Goal: Task Accomplishment & Management: Manage account settings

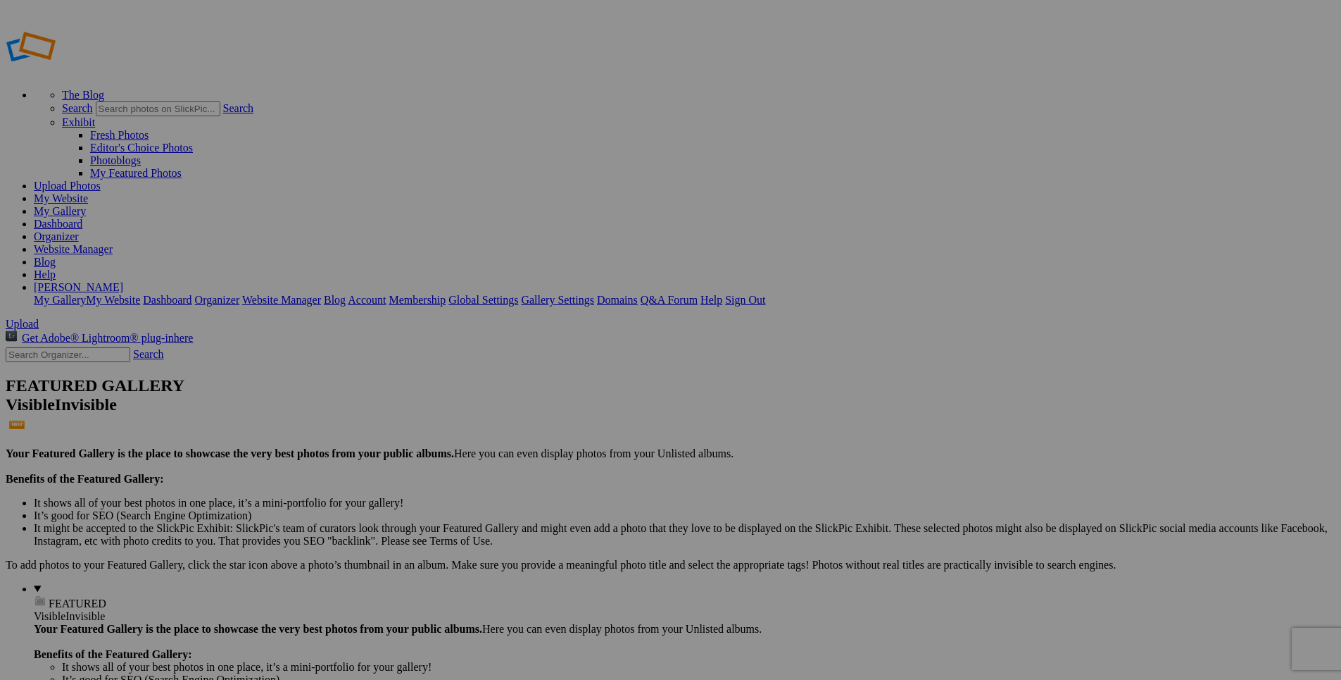
type input "151St Mount Zion Anniversary"
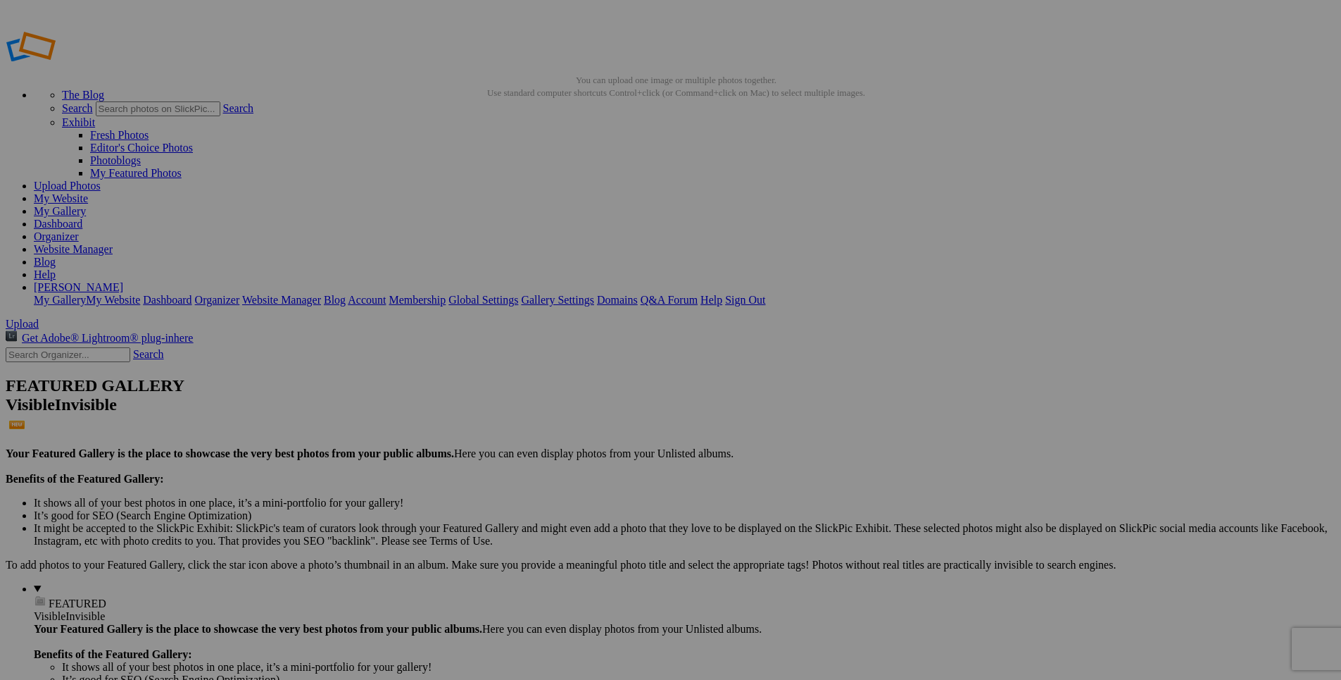
drag, startPoint x: 377, startPoint y: 193, endPoint x: 410, endPoint y: 126, distance: 74.3
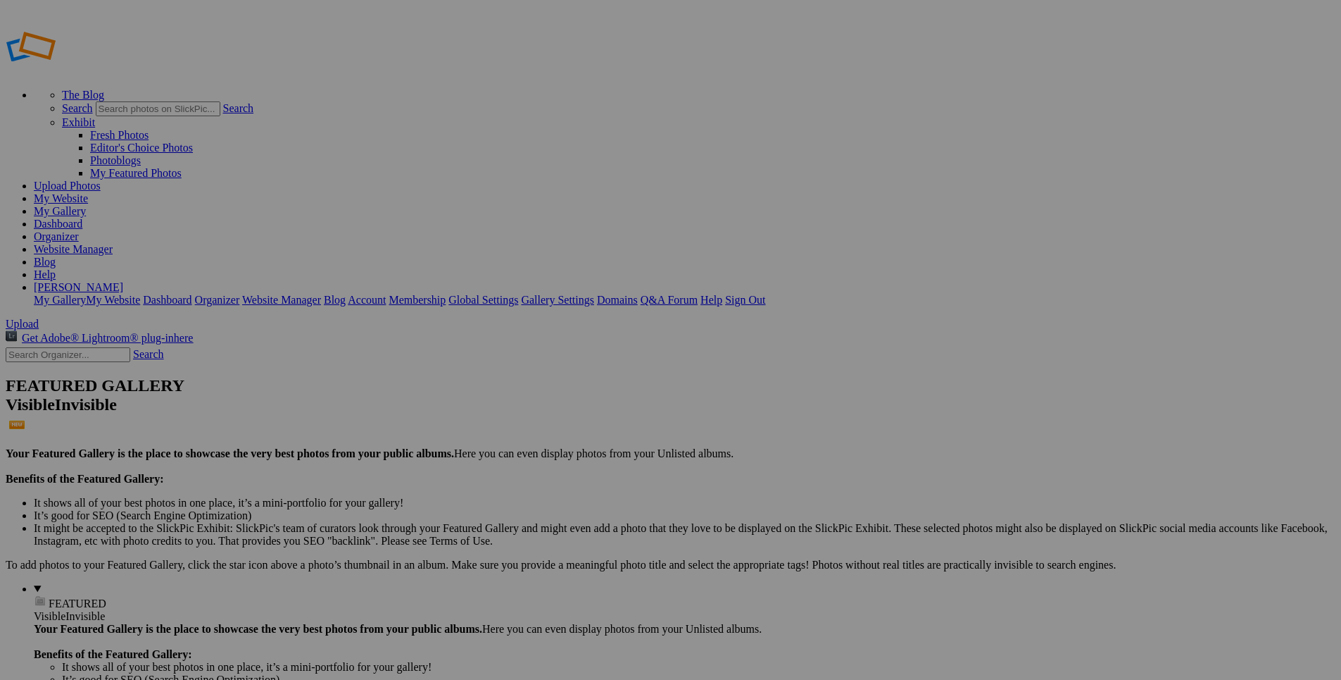
drag, startPoint x: 359, startPoint y: 220, endPoint x: 412, endPoint y: 109, distance: 122.5
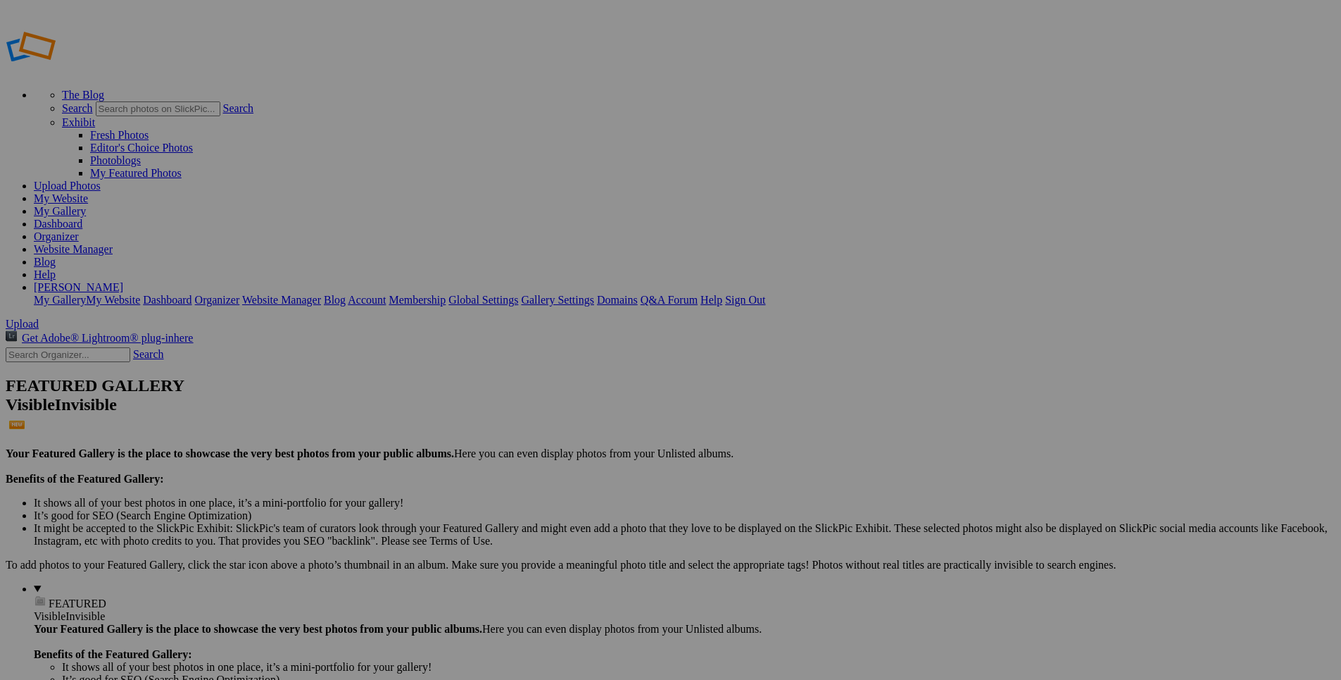
drag, startPoint x: 371, startPoint y: 199, endPoint x: 423, endPoint y: 81, distance: 129.3
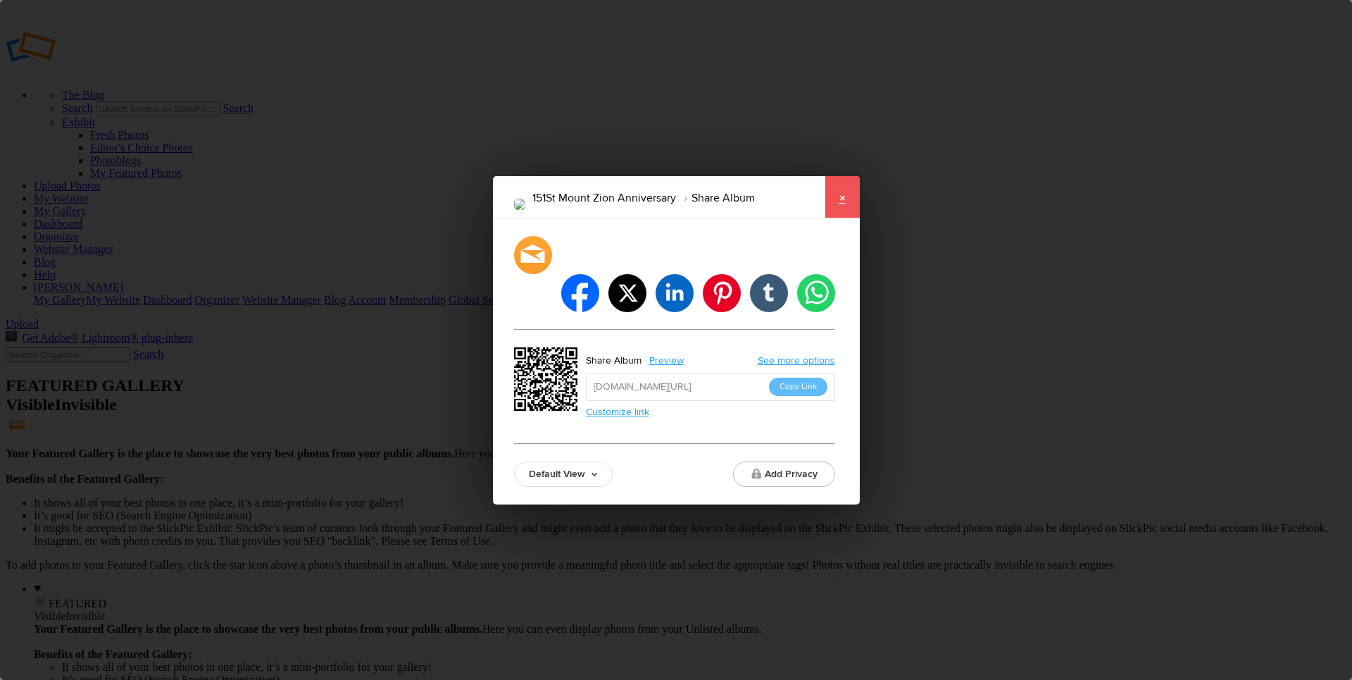
click at [843, 215] on link "×" at bounding box center [842, 197] width 35 height 42
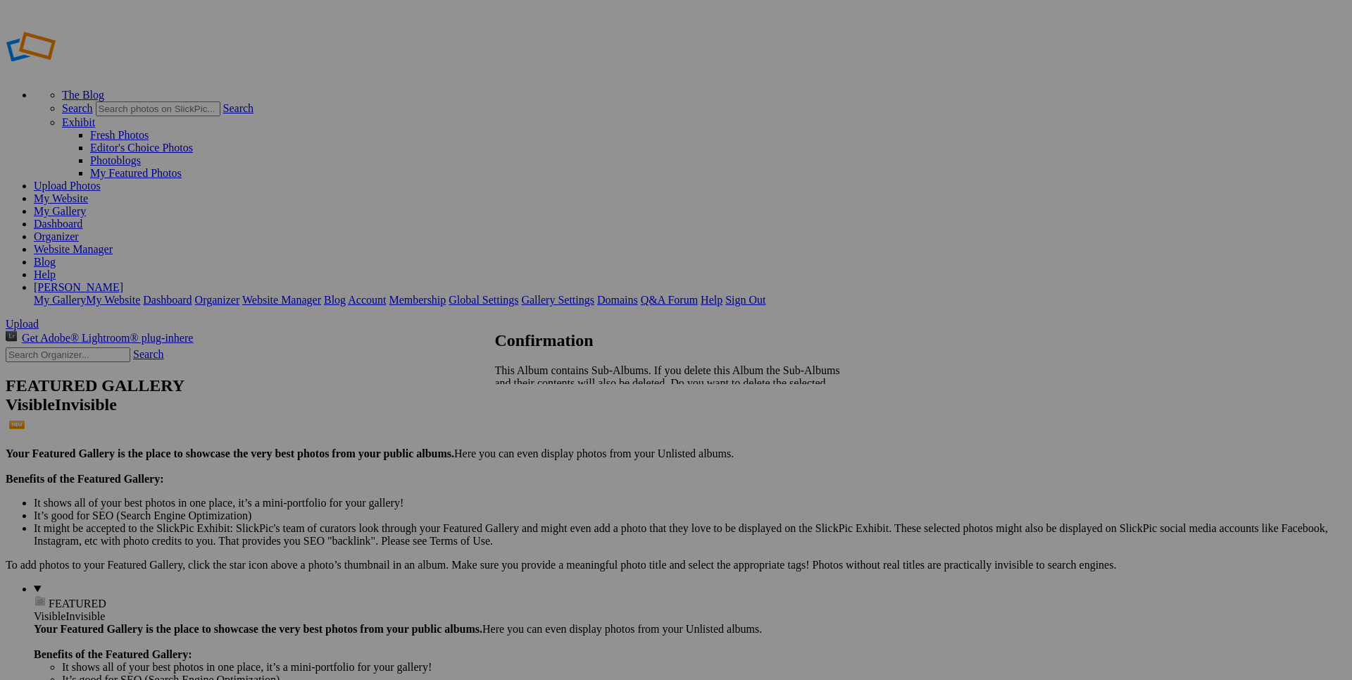
click at [542, 413] on span "Yes" at bounding box center [534, 419] width 16 height 12
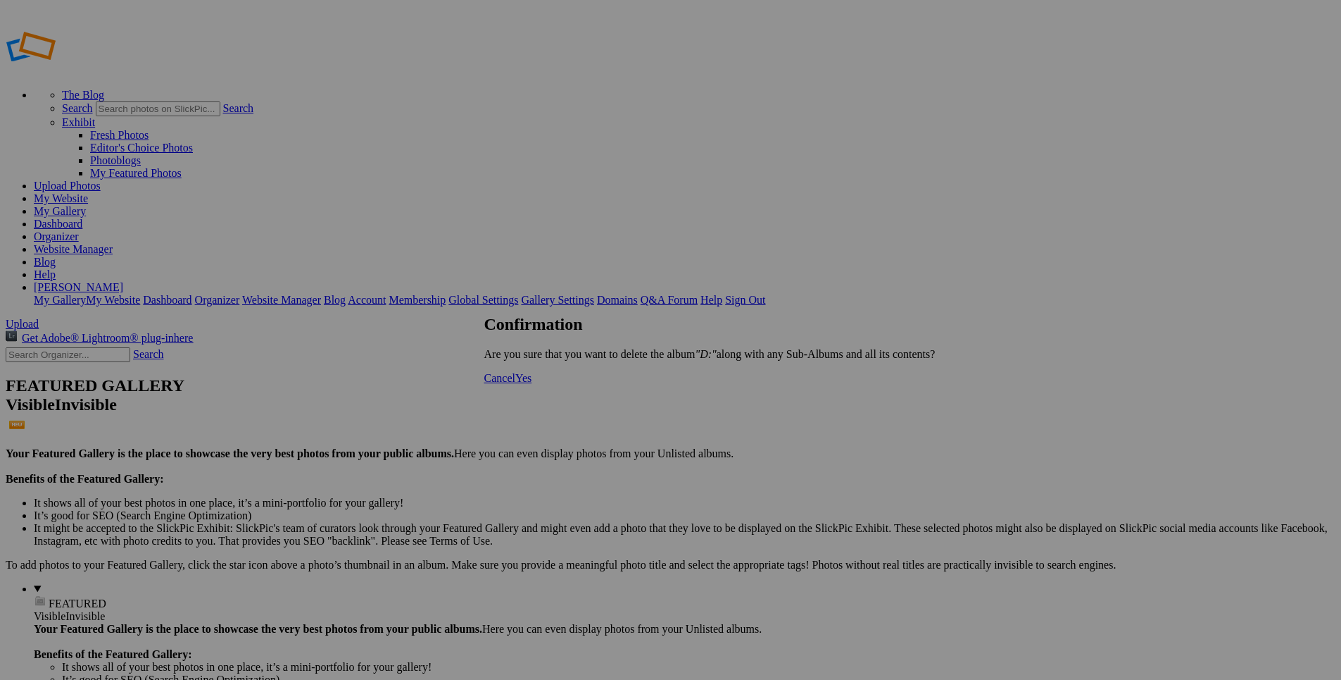
click at [532, 384] on span "Yes" at bounding box center [523, 378] width 16 height 12
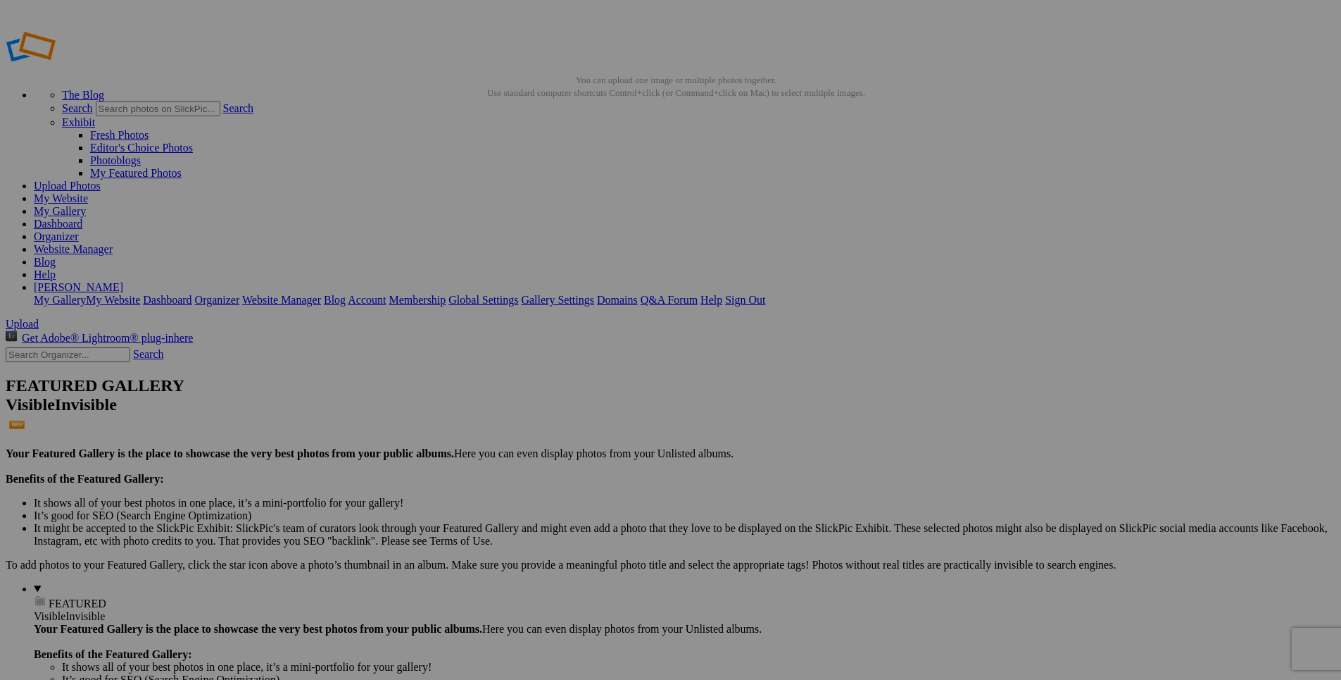
drag, startPoint x: 453, startPoint y: 315, endPoint x: 473, endPoint y: 311, distance: 20.9
click at [82, 218] on link "Dashboard" at bounding box center [58, 224] width 49 height 12
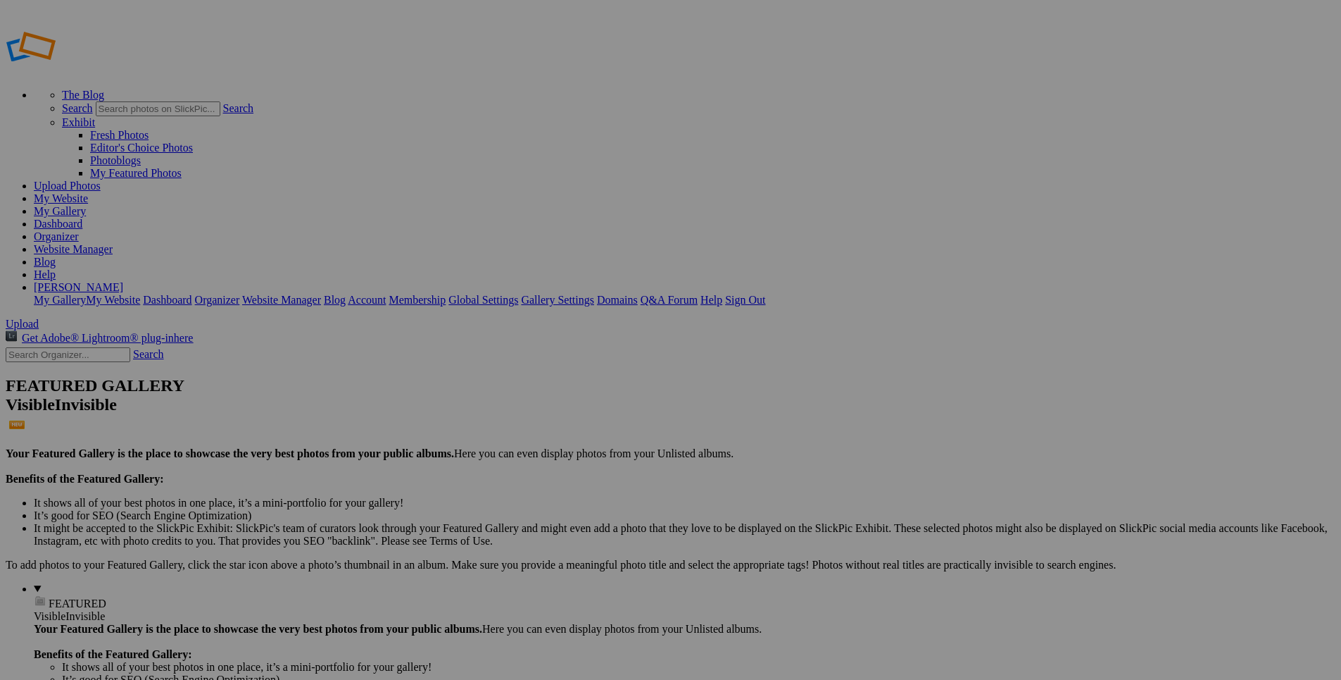
click at [82, 218] on link "Dashboard" at bounding box center [58, 224] width 49 height 12
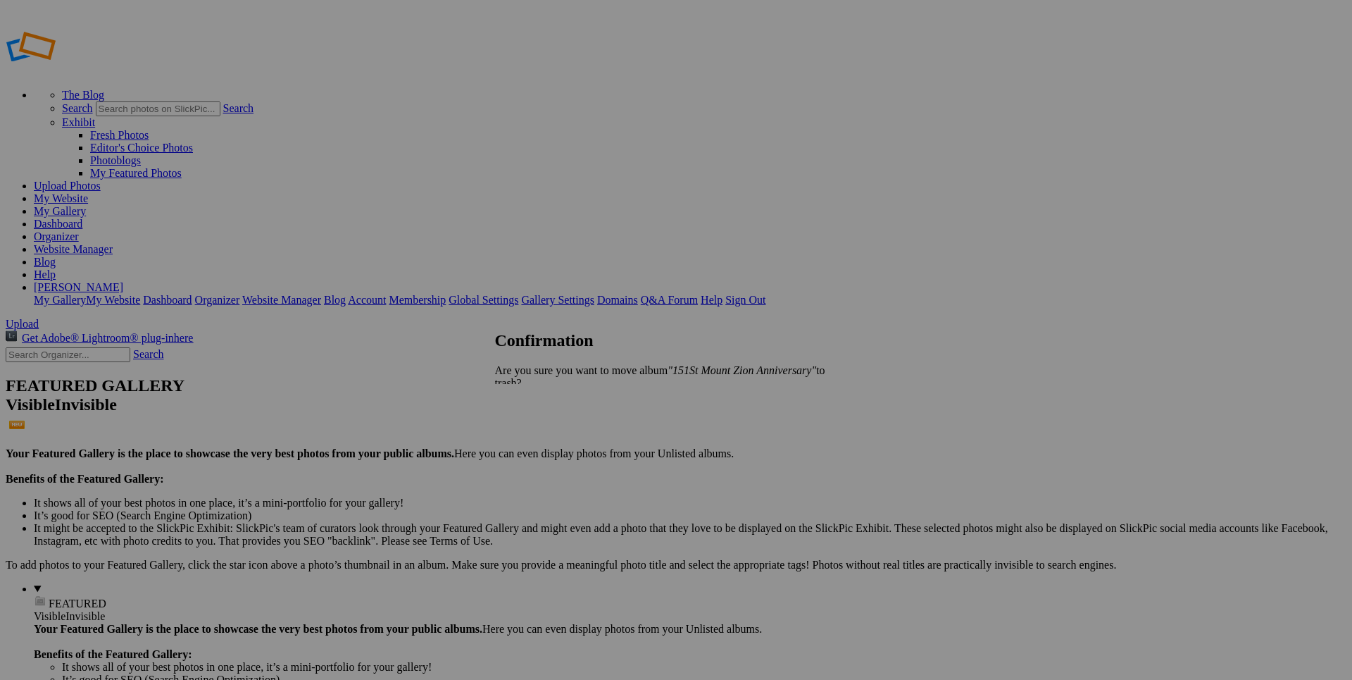
click at [542, 401] on span "Yes" at bounding box center [534, 407] width 16 height 12
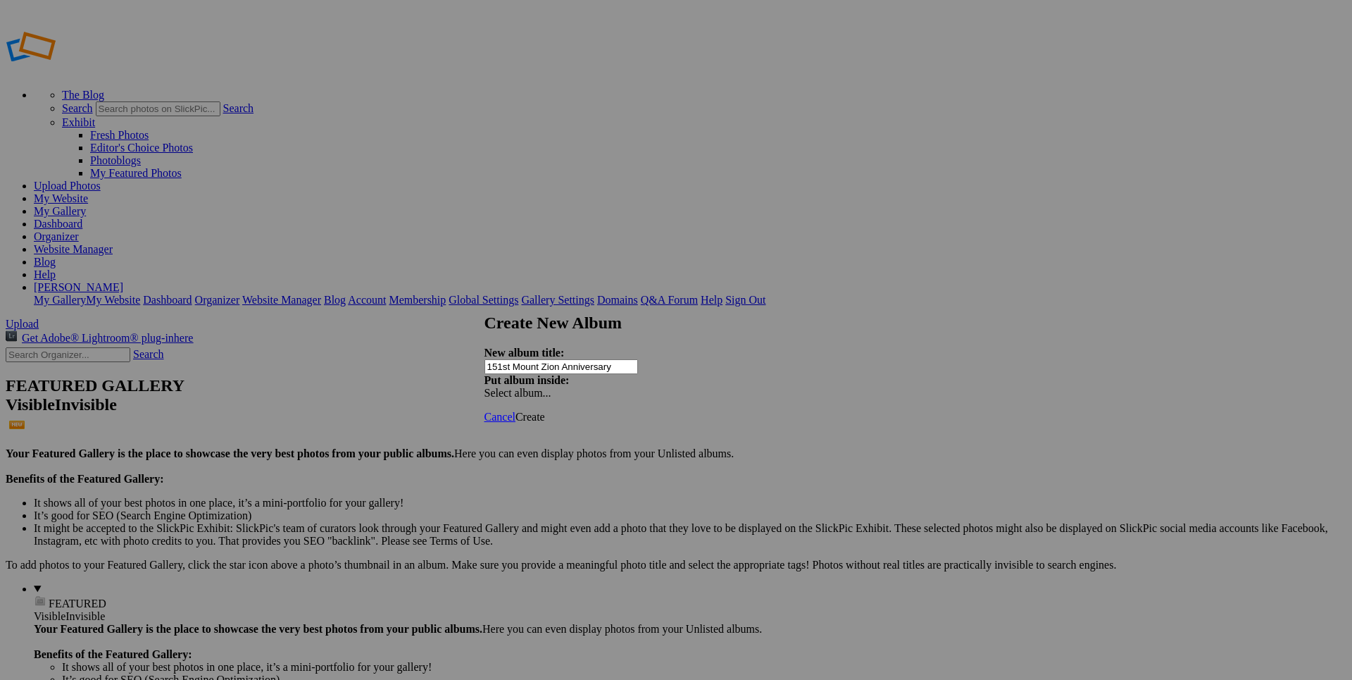
type input "151st Mount Zion Anniversary"
click at [545, 411] on span "Create" at bounding box center [530, 417] width 30 height 12
